Goal: Transaction & Acquisition: Purchase product/service

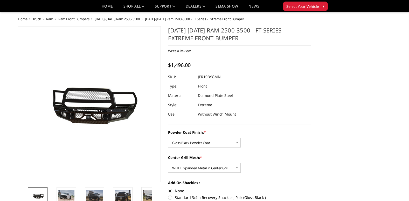
select select "3229"
select select "3231"
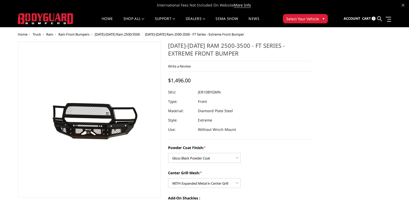
click at [215, 50] on h1 "[DATE]-[DATE] Ram 2500-3500 - FT Series - Extreme Front Bumper" at bounding box center [239, 51] width 143 height 19
drag, startPoint x: 214, startPoint y: 51, endPoint x: 170, endPoint y: 46, distance: 43.9
click at [174, 45] on h1 "[DATE]-[DATE] Ram 2500-3500 - FT Series - Extreme Front Bumper" at bounding box center [239, 51] width 143 height 19
drag, startPoint x: 168, startPoint y: 44, endPoint x: 208, endPoint y: 52, distance: 40.9
click at [208, 52] on section "[DATE]-[DATE] Ram 2500-3500 - FT Series - Extreme Front Bumper Write a Review W…" at bounding box center [240, 158] width 151 height 232
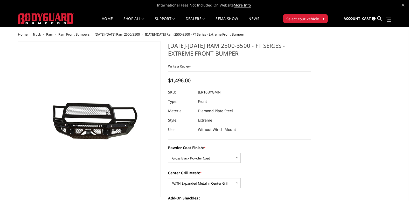
drag, startPoint x: 213, startPoint y: 53, endPoint x: 176, endPoint y: 47, distance: 38.0
click at [176, 47] on h1 "[DATE]-[DATE] Ram 2500-3500 - FT Series - Extreme Front Bumper" at bounding box center [239, 51] width 143 height 19
drag, startPoint x: 237, startPoint y: 132, endPoint x: 180, endPoint y: 99, distance: 65.7
click at [180, 99] on dl "SKU: JER10BYGMN UPC: Type: Front Material: Diamond Plate Steel Style: Extreme U…" at bounding box center [239, 110] width 143 height 47
drag, startPoint x: 235, startPoint y: 129, endPoint x: 183, endPoint y: 115, distance: 53.7
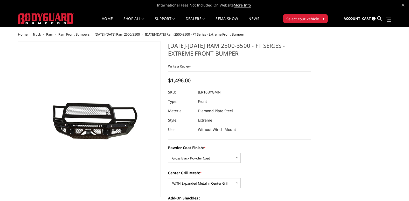
click at [183, 115] on dl "SKU: JER10BYGMN UPC: Type: Front Material: Diamond Plate Steel Style: Extreme U…" at bounding box center [239, 110] width 143 height 47
drag, startPoint x: 188, startPoint y: 79, endPoint x: 184, endPoint y: 79, distance: 4.4
click at [184, 79] on span "$1,496.00" at bounding box center [179, 80] width 23 height 7
click at [49, 16] on img at bounding box center [46, 18] width 56 height 11
